Goal: Task Accomplishment & Management: Manage account settings

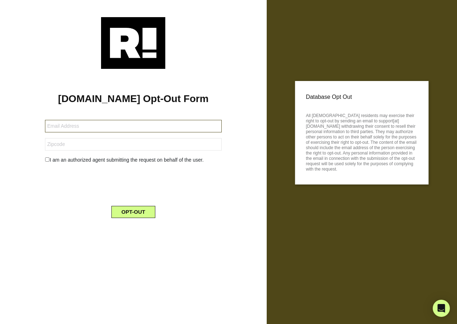
type input "willherold@gmail.com"
type input "90292"
type input "[EMAIL_ADDRESS][DOMAIN_NAME]"
type input "95050"
